Goal: Communication & Community: Connect with others

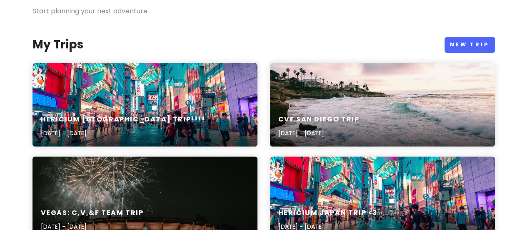
scroll to position [70, 0]
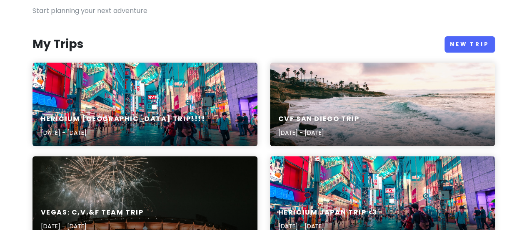
click at [208, 98] on div "Hericium [GEOGRAPHIC_DATA] Trip!!!! [DATE] - [DATE]" at bounding box center [145, 104] width 225 height 83
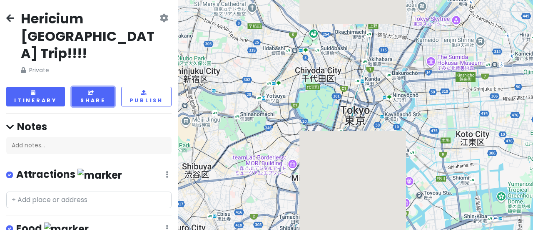
click at [98, 87] on button "Share" at bounding box center [93, 97] width 43 height 20
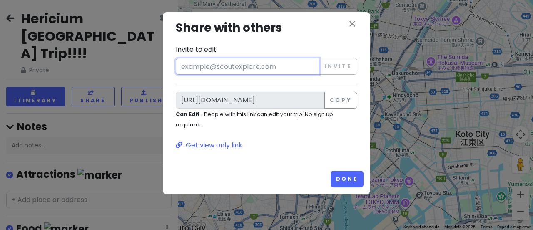
click at [282, 70] on input "Invite to edit" at bounding box center [248, 66] width 144 height 17
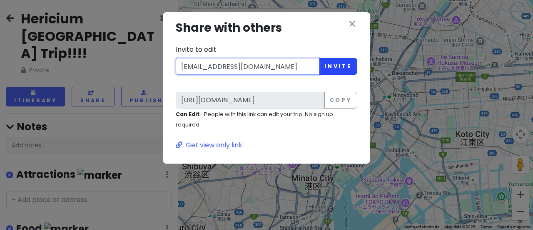
type input "[EMAIL_ADDRESS][DOMAIN_NAME]"
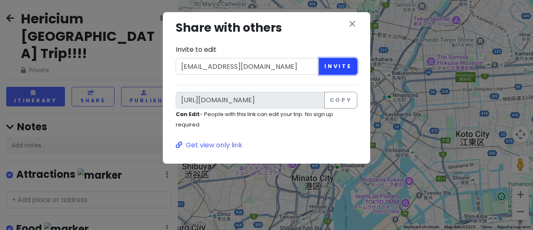
click at [335, 70] on button "Invite" at bounding box center [338, 66] width 38 height 17
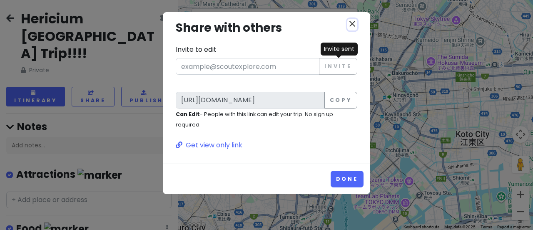
click at [353, 24] on icon "close" at bounding box center [353, 24] width 10 height 10
